Goal: Transaction & Acquisition: Purchase product/service

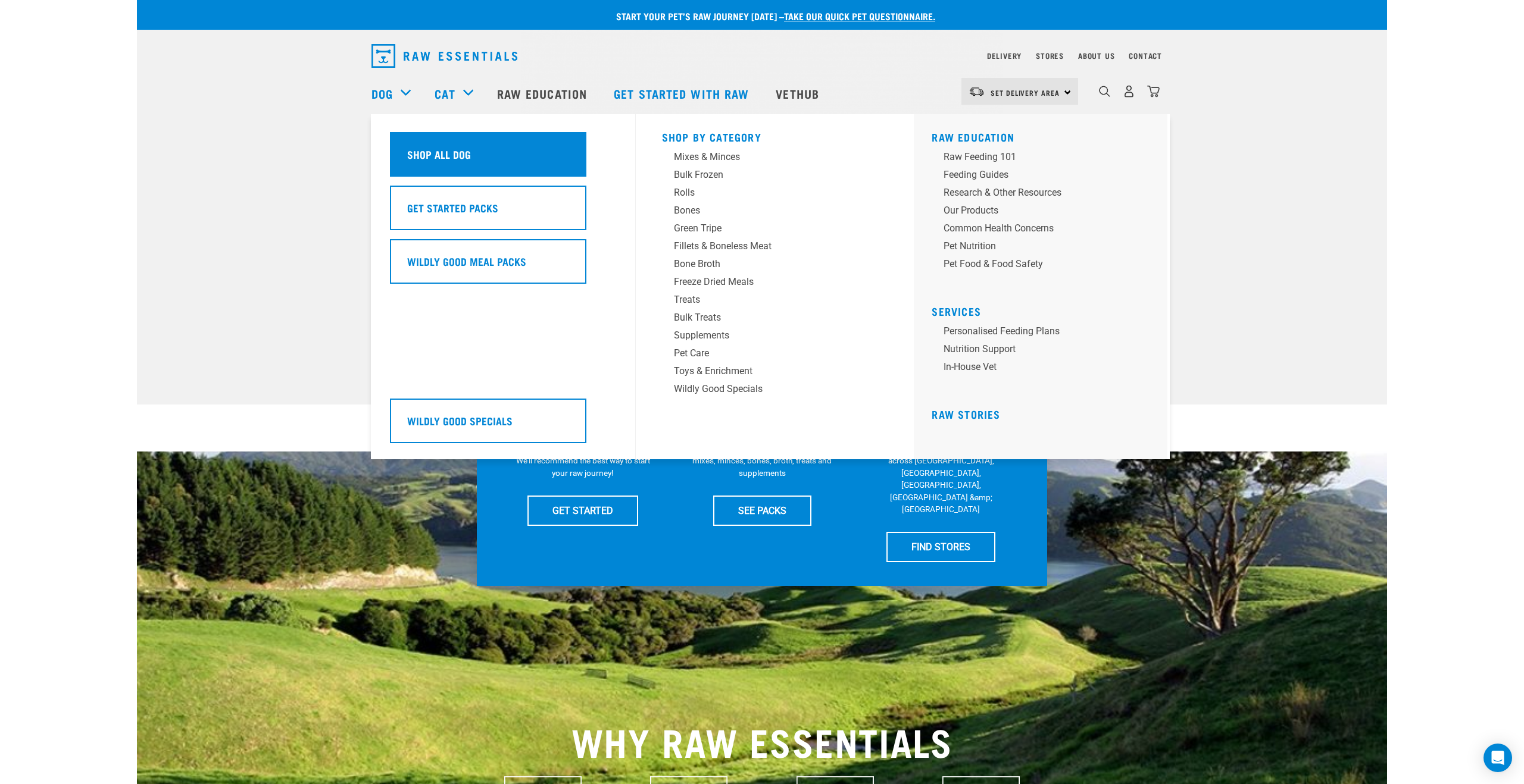
click at [455, 163] on div "Shop All Dog" at bounding box center [488, 154] width 196 height 44
click at [715, 171] on div "Bulk Frozen" at bounding box center [767, 174] width 186 height 14
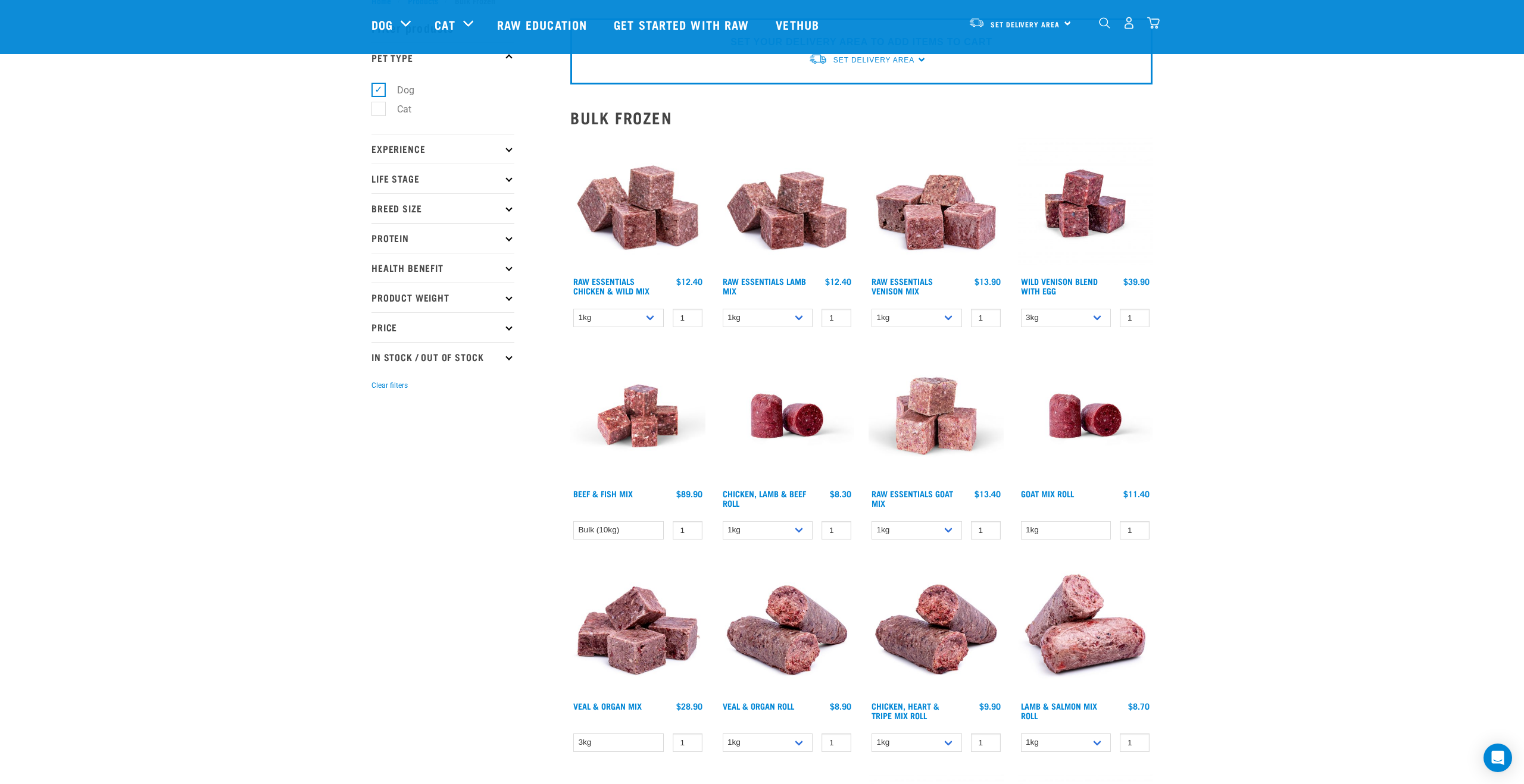
scroll to position [40, 0]
click at [935, 225] on img at bounding box center [936, 204] width 135 height 135
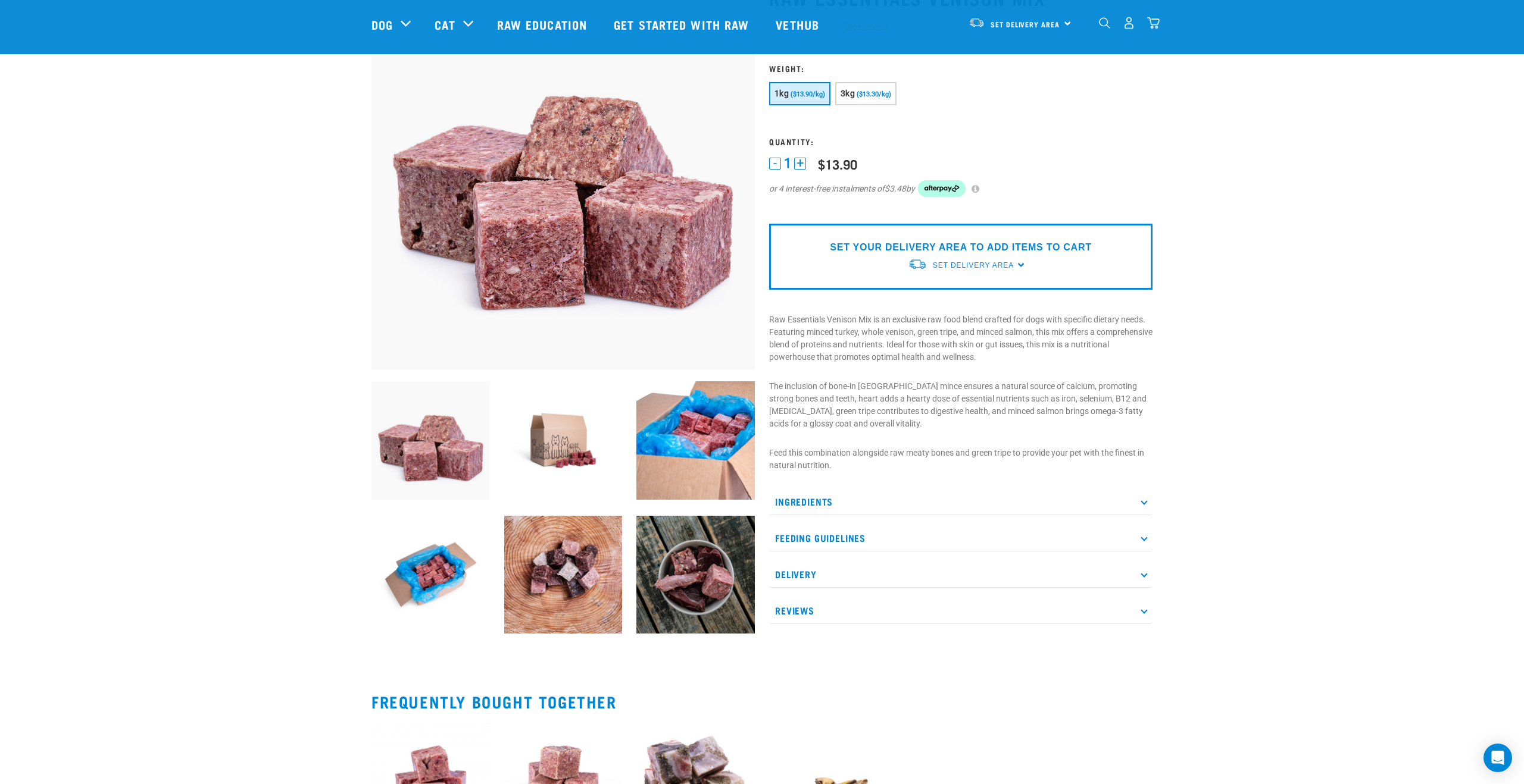
scroll to position [127, 0]
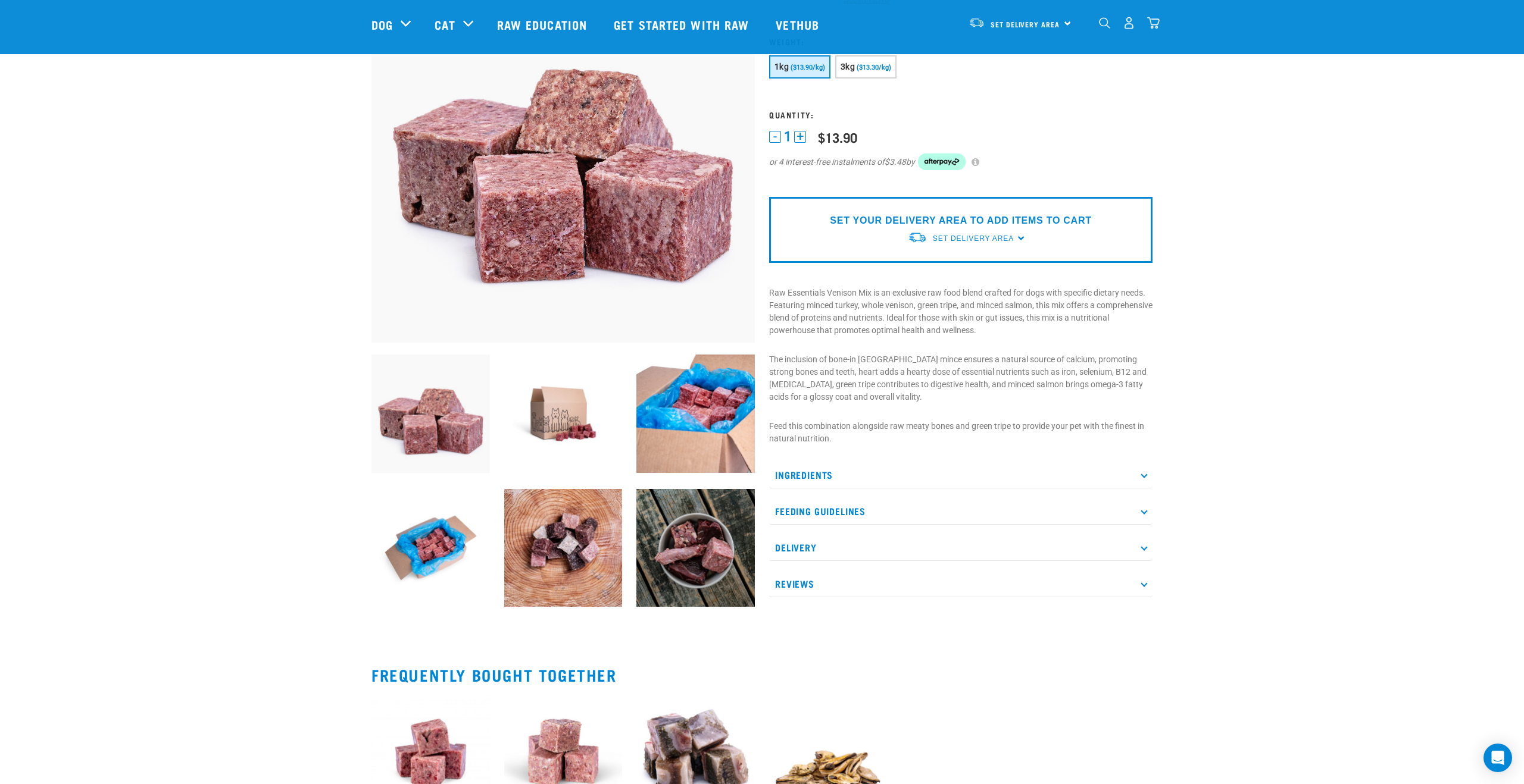
click at [1145, 475] on icon at bounding box center [1144, 475] width 7 height 7
